Goal: Check status: Check status

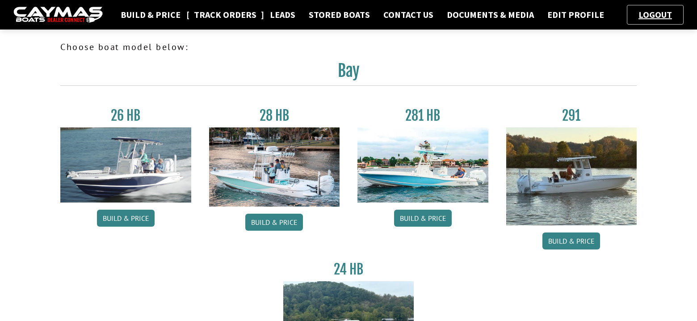
click at [218, 16] on link "Track Orders" at bounding box center [224, 15] width 71 height 12
click at [199, 11] on link "Track Orders" at bounding box center [224, 15] width 71 height 12
click at [227, 18] on link "Track Orders" at bounding box center [224, 15] width 71 height 12
